Goal: Navigation & Orientation: Understand site structure

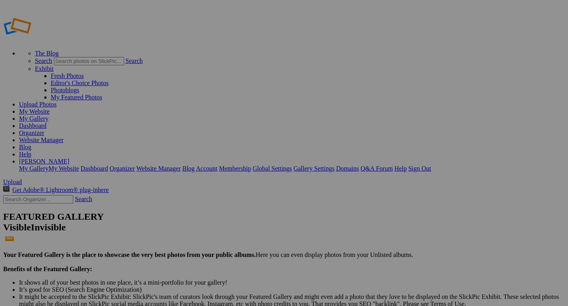
drag, startPoint x: 40, startPoint y: 120, endPoint x: 38, endPoint y: 139, distance: 18.7
drag, startPoint x: 41, startPoint y: 105, endPoint x: 40, endPoint y: 126, distance: 20.2
drag, startPoint x: 43, startPoint y: 93, endPoint x: 42, endPoint y: 113, distance: 19.4
drag, startPoint x: 37, startPoint y: 107, endPoint x: 33, endPoint y: 88, distance: 19.3
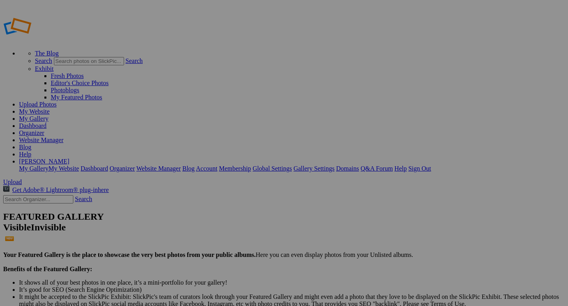
drag, startPoint x: 43, startPoint y: 107, endPoint x: 27, endPoint y: 265, distance: 159.7
drag, startPoint x: 52, startPoint y: 105, endPoint x: 48, endPoint y: 126, distance: 21.5
